Goal: Register for event/course

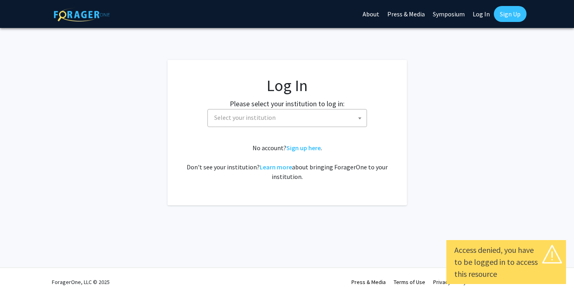
select select
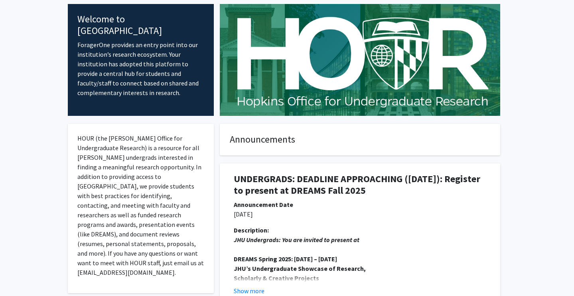
scroll to position [130, 0]
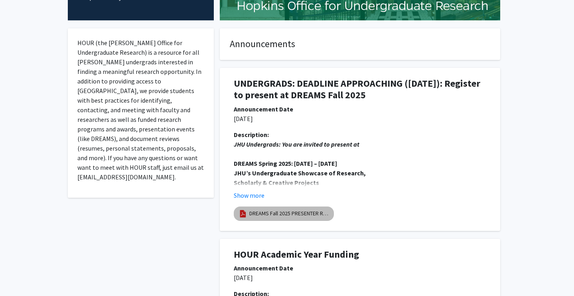
click at [280, 208] on mat-chip "DREAMS Fall 2025 PRESENTER Registration" at bounding box center [284, 213] width 100 height 14
click at [251, 197] on button "Show more" at bounding box center [249, 195] width 31 height 10
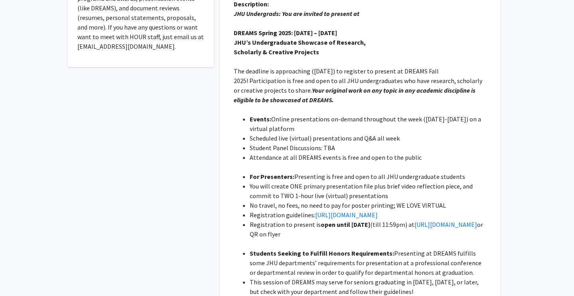
scroll to position [260, 0]
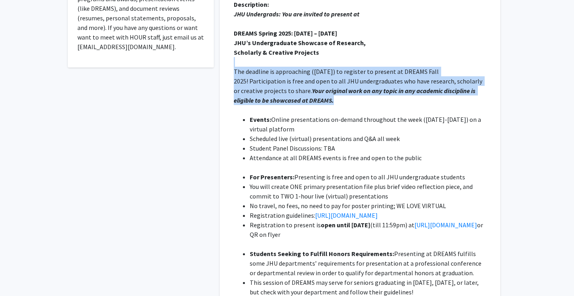
drag, startPoint x: 351, startPoint y: 55, endPoint x: 352, endPoint y: 101, distance: 45.1
click at [352, 101] on div "JHU Undergrads: You are invited to present at DREAMS Spring 2025: [DATE] – [DAT…" at bounding box center [360, 210] width 253 height 402
click at [352, 101] on p "The deadline is approaching ([DATE]) to register to present at DREAMS Fall 2025…" at bounding box center [360, 86] width 253 height 38
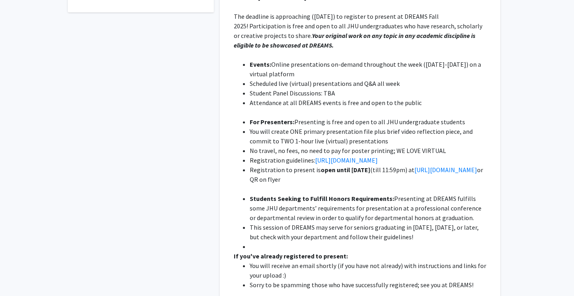
scroll to position [324, 0]
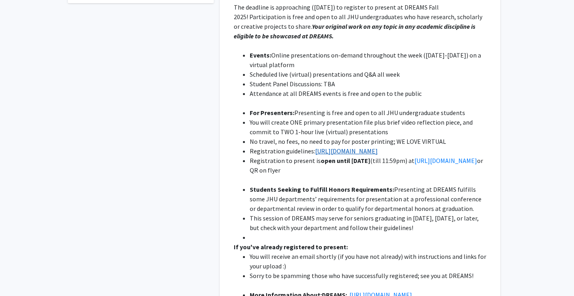
click at [342, 149] on link "[URL][DOMAIN_NAME]" at bounding box center [346, 151] width 63 height 8
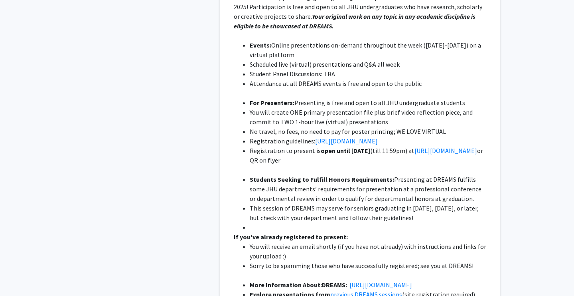
scroll to position [340, 0]
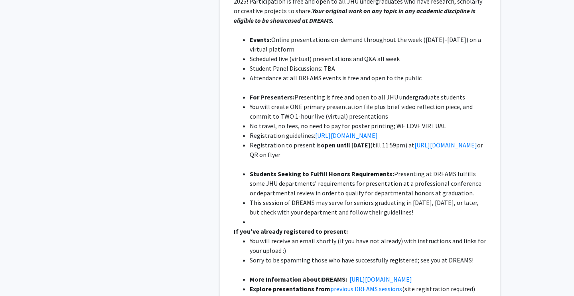
click at [368, 80] on li "Attendance at all DREAMS events is free and open to the public" at bounding box center [368, 78] width 237 height 10
drag, startPoint x: 368, startPoint y: 89, endPoint x: 437, endPoint y: 134, distance: 82.5
click at [437, 134] on div "JHU Undergrads: You are invited to present at DREAMS Spring 2025: [DATE] – [DAT…" at bounding box center [360, 130] width 253 height 402
click at [437, 134] on li "Registration guidelines: [URL][DOMAIN_NAME]" at bounding box center [368, 135] width 237 height 10
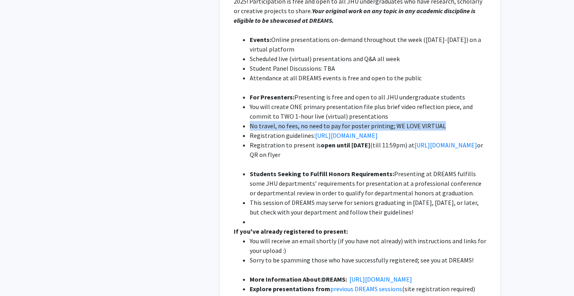
drag, startPoint x: 437, startPoint y: 119, endPoint x: 454, endPoint y: 126, distance: 18.6
click at [454, 126] on ul "For Presenters: Presenting is free and open to all JHU undergraduate students Y…" at bounding box center [360, 125] width 253 height 67
click at [454, 126] on li "No travel, no fees, no need to pay for poster printing; WE LOVE VIRTUAL" at bounding box center [368, 126] width 237 height 10
drag, startPoint x: 454, startPoint y: 119, endPoint x: 454, endPoint y: 125, distance: 6.8
click at [454, 125] on ul "For Presenters: Presenting is free and open to all JHU undergraduate students Y…" at bounding box center [360, 125] width 253 height 67
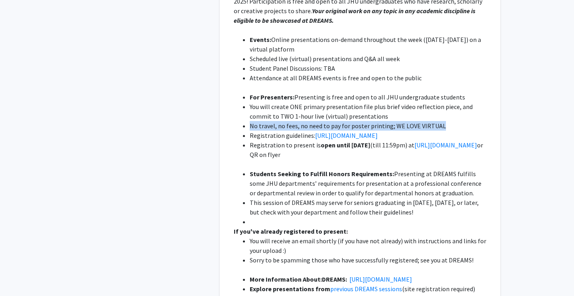
click at [454, 125] on li "No travel, no fees, no need to pay for poster printing; WE LOVE VIRTUAL" at bounding box center [368, 126] width 237 height 10
drag, startPoint x: 454, startPoint y: 125, endPoint x: 454, endPoint y: 117, distance: 8.0
click at [454, 117] on ul "For Presenters: Presenting is free and open to all JHU undergraduate students Y…" at bounding box center [360, 125] width 253 height 67
click at [454, 117] on li "You will create ONE primary presentation file plus brief video reflection piece…" at bounding box center [368, 111] width 237 height 19
drag, startPoint x: 454, startPoint y: 117, endPoint x: 454, endPoint y: 126, distance: 9.2
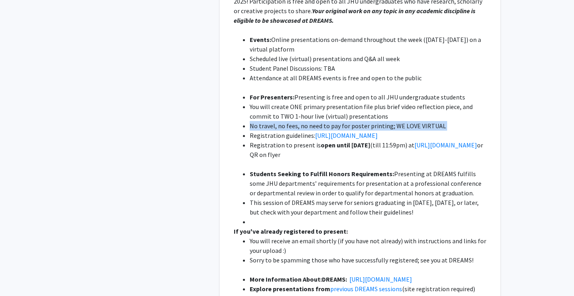
click at [454, 126] on ul "For Presenters: Presenting is free and open to all JHU undergraduate students Y…" at bounding box center [360, 125] width 253 height 67
click at [454, 126] on li "No travel, no fees, no need to pay for poster printing; WE LOVE VIRTUAL" at bounding box center [368, 126] width 237 height 10
drag, startPoint x: 454, startPoint y: 126, endPoint x: 454, endPoint y: 117, distance: 9.2
click at [454, 117] on ul "For Presenters: Presenting is free and open to all JHU undergraduate students Y…" at bounding box center [360, 125] width 253 height 67
click at [454, 117] on li "You will create ONE primary presentation file plus brief video reflection piece…" at bounding box center [368, 111] width 237 height 19
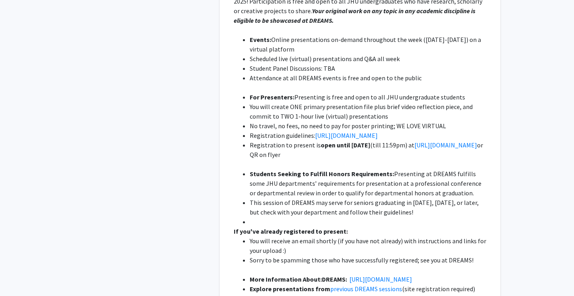
drag, startPoint x: 454, startPoint y: 130, endPoint x: 453, endPoint y: 136, distance: 5.7
click at [453, 136] on li "Registration guidelines: [URL][DOMAIN_NAME]" at bounding box center [368, 135] width 237 height 10
click at [449, 148] on li "Registration to present is open until [DATE] (till 11:59pm) at [URL][DOMAIN_NAM…" at bounding box center [368, 149] width 237 height 19
drag, startPoint x: 433, startPoint y: 152, endPoint x: 433, endPoint y: 142, distance: 10.0
click at [433, 142] on li "Registration to present is open until [DATE] (till 11:59pm) at [URL][DOMAIN_NAM…" at bounding box center [368, 149] width 237 height 19
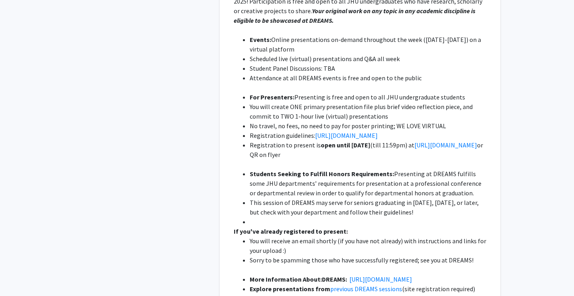
click at [429, 155] on li "Registration to present is open until [DATE] (till 11:59pm) at [URL][DOMAIN_NAM…" at bounding box center [368, 149] width 237 height 19
click at [415, 149] on link "[URL][DOMAIN_NAME]" at bounding box center [446, 145] width 63 height 8
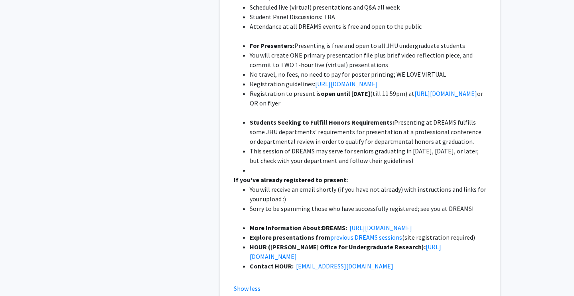
scroll to position [395, 0]
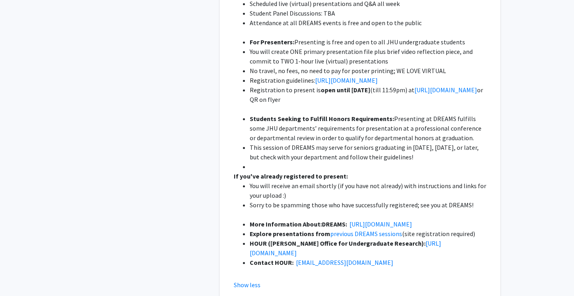
drag, startPoint x: 414, startPoint y: 99, endPoint x: 443, endPoint y: 165, distance: 72.0
click at [443, 165] on div "JHU Undergrads: You are invited to present at DREAMS Spring 2025: [DATE] – [DAT…" at bounding box center [360, 75] width 253 height 402
click at [443, 165] on li at bounding box center [368, 167] width 237 height 10
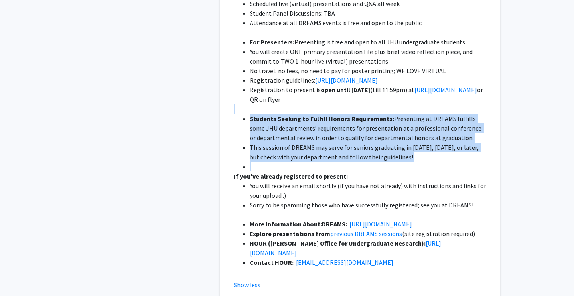
drag, startPoint x: 443, startPoint y: 165, endPoint x: 445, endPoint y: 109, distance: 55.9
click at [445, 109] on div "JHU Undergrads: You are invited to present at DREAMS Spring 2025: [DATE] – [DAT…" at bounding box center [360, 75] width 253 height 402
click at [445, 109] on p at bounding box center [360, 109] width 253 height 10
drag, startPoint x: 445, startPoint y: 109, endPoint x: 445, endPoint y: 163, distance: 53.9
click at [445, 163] on div "JHU Undergrads: You are invited to present at DREAMS Spring 2025: [DATE] – [DAT…" at bounding box center [360, 75] width 253 height 402
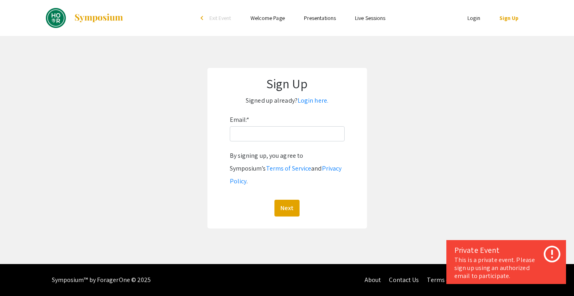
click at [275, 144] on div "Email: * By signing up, you agree to Symposium’s Terms of Service and Privacy P…" at bounding box center [287, 164] width 115 height 103
click at [275, 138] on input "Email: *" at bounding box center [287, 133] width 115 height 15
type input "[EMAIL_ADDRESS][DOMAIN_NAME]"
click at [286, 200] on button "Next" at bounding box center [287, 208] width 25 height 17
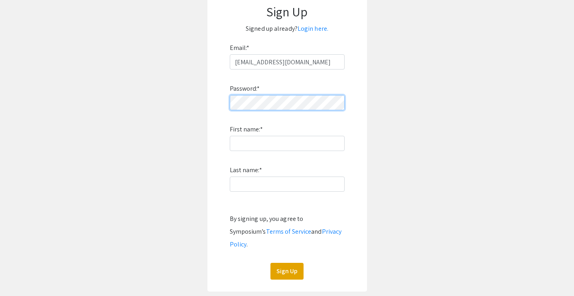
scroll to position [74, 0]
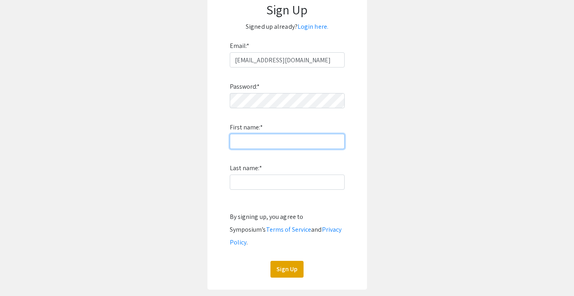
click at [267, 144] on input "First name: *" at bounding box center [287, 141] width 115 height 15
type input "Ariana"
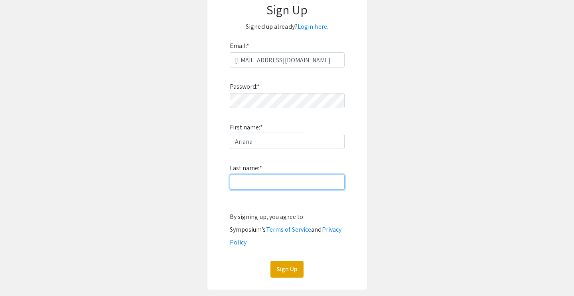
click at [272, 180] on input "Last name: *" at bounding box center [287, 181] width 115 height 15
type input "Goli"
click at [286, 261] on button "Sign Up" at bounding box center [287, 269] width 33 height 17
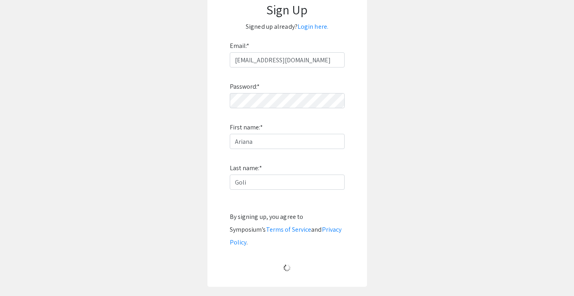
scroll to position [4, 0]
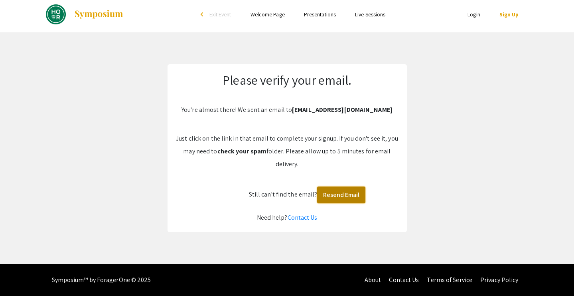
click at [349, 191] on button "Resend Email" at bounding box center [341, 194] width 48 height 17
click at [330, 196] on button "Resend Email" at bounding box center [341, 194] width 48 height 17
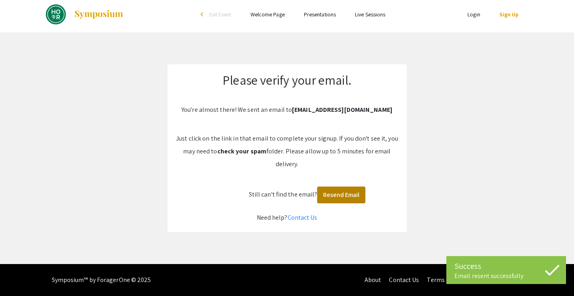
scroll to position [0, 0]
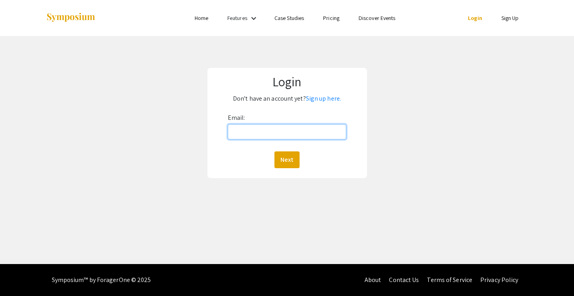
click at [309, 132] on input "Email:" at bounding box center [287, 131] width 119 height 15
type input "[EMAIL_ADDRESS][DOMAIN_NAME]"
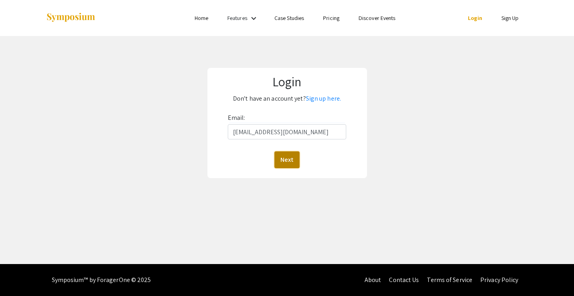
click at [282, 154] on button "Next" at bounding box center [287, 159] width 25 height 17
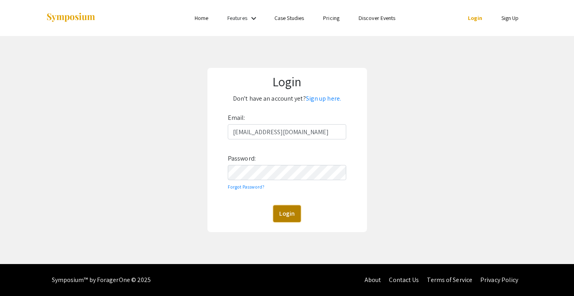
click at [290, 219] on button "Login" at bounding box center [287, 213] width 28 height 17
